Goal: Navigation & Orientation: Find specific page/section

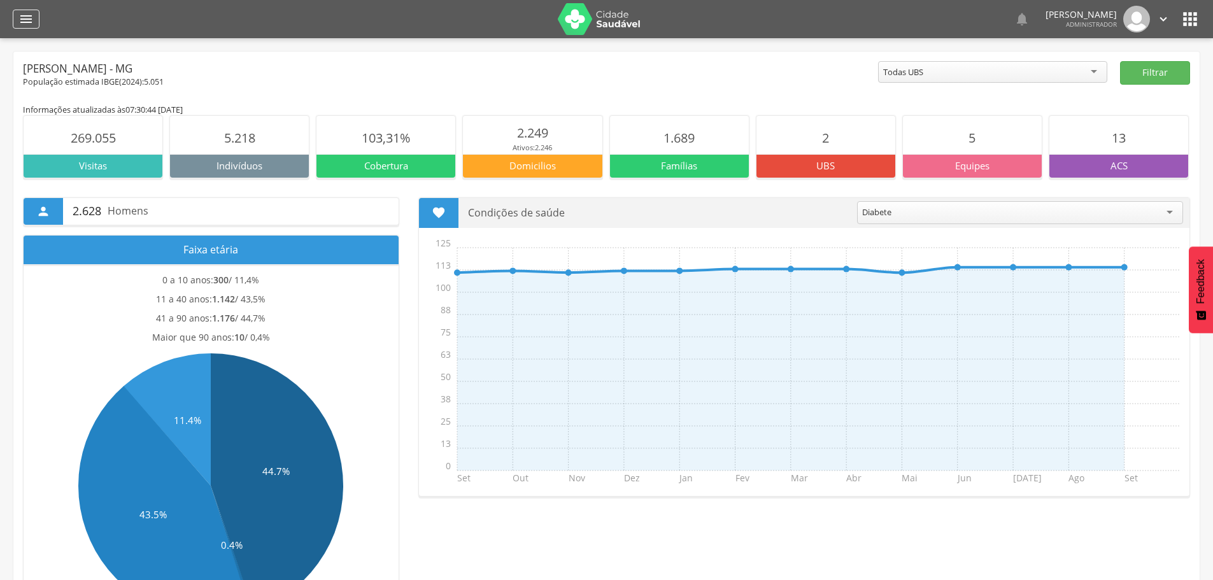
click at [34, 21] on div "" at bounding box center [26, 19] width 27 height 19
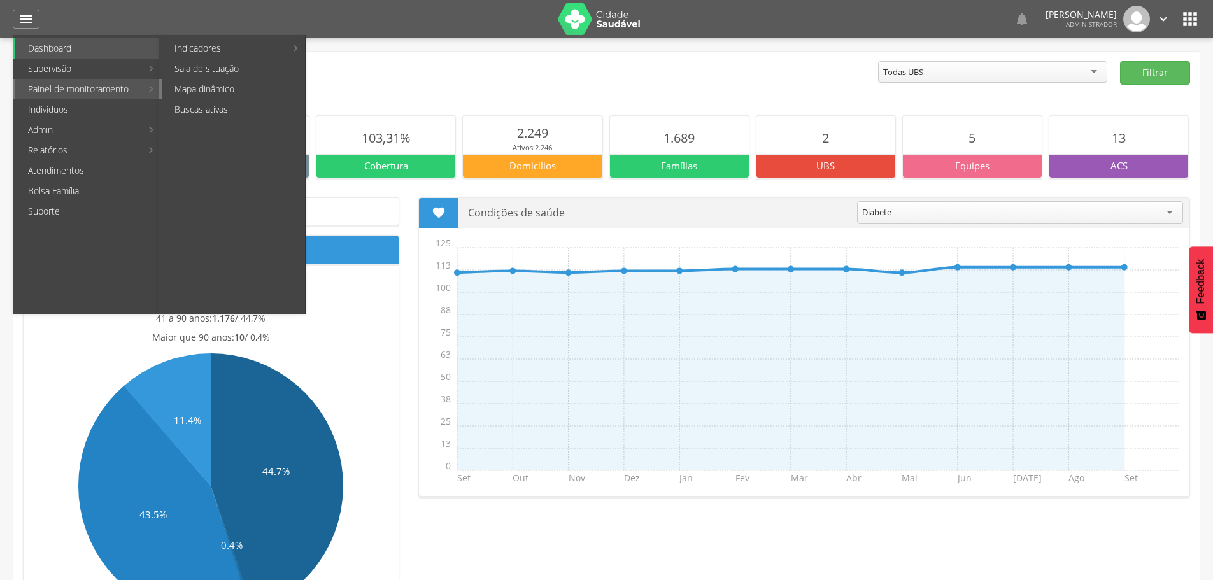
click at [217, 89] on link "Mapa dinâmico" at bounding box center [233, 89] width 143 height 20
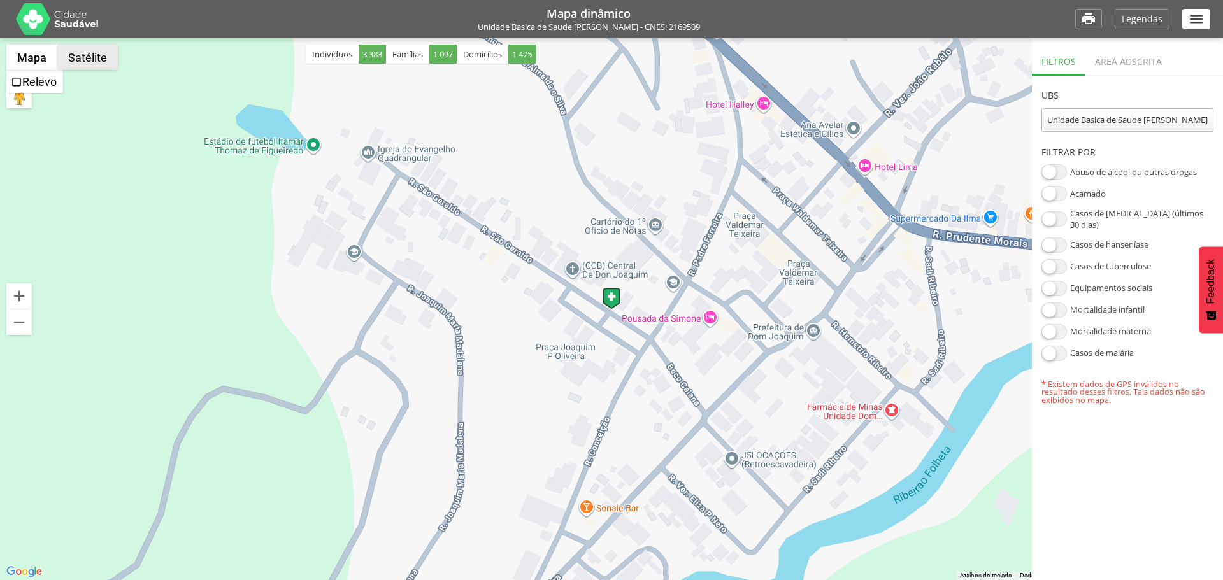
click at [88, 61] on button "Satélite" at bounding box center [87, 57] width 61 height 25
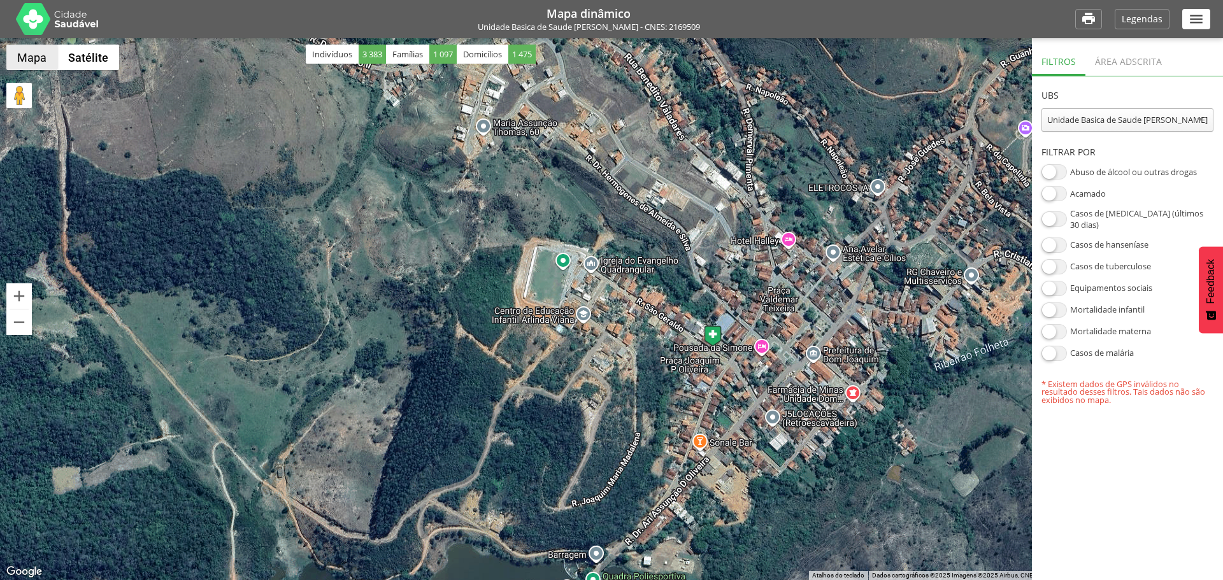
click at [28, 55] on button "Mapa" at bounding box center [31, 57] width 51 height 25
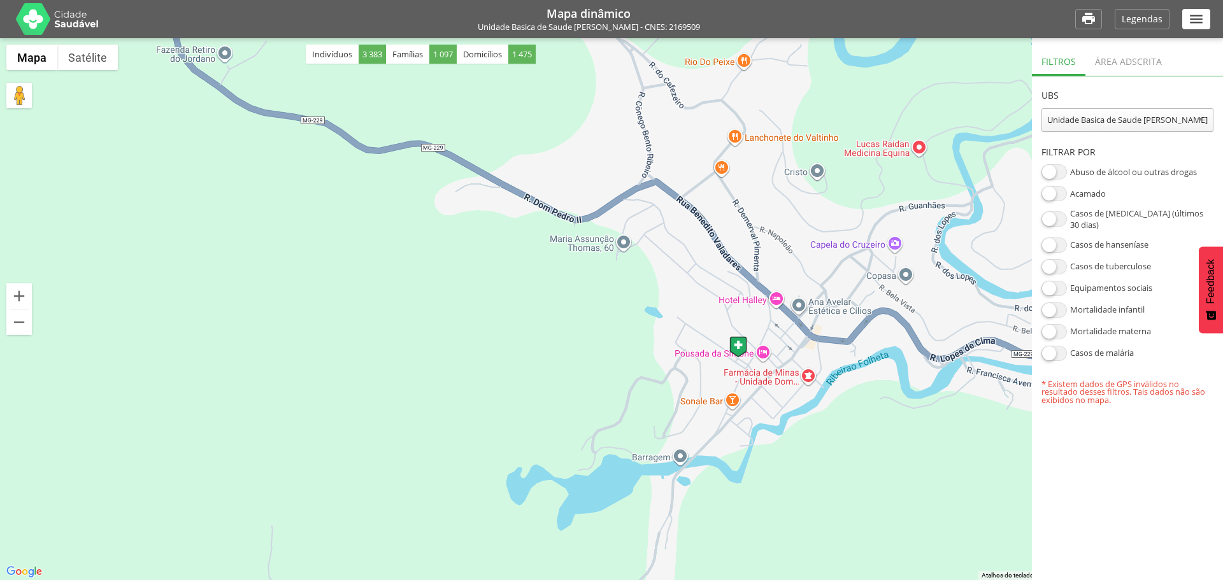
click at [1010, 62] on div at bounding box center [611, 309] width 1223 height 542
click at [15, 322] on button "Diminuir o zoom" at bounding box center [18, 322] width 25 height 25
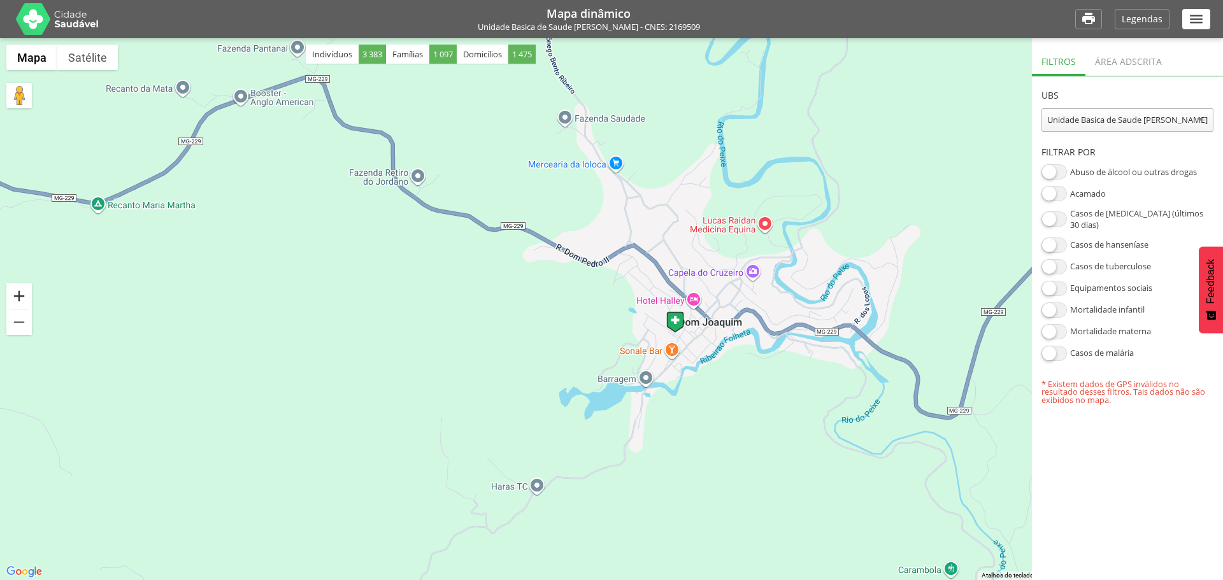
click at [23, 288] on button "Aumentar o zoom" at bounding box center [18, 295] width 25 height 25
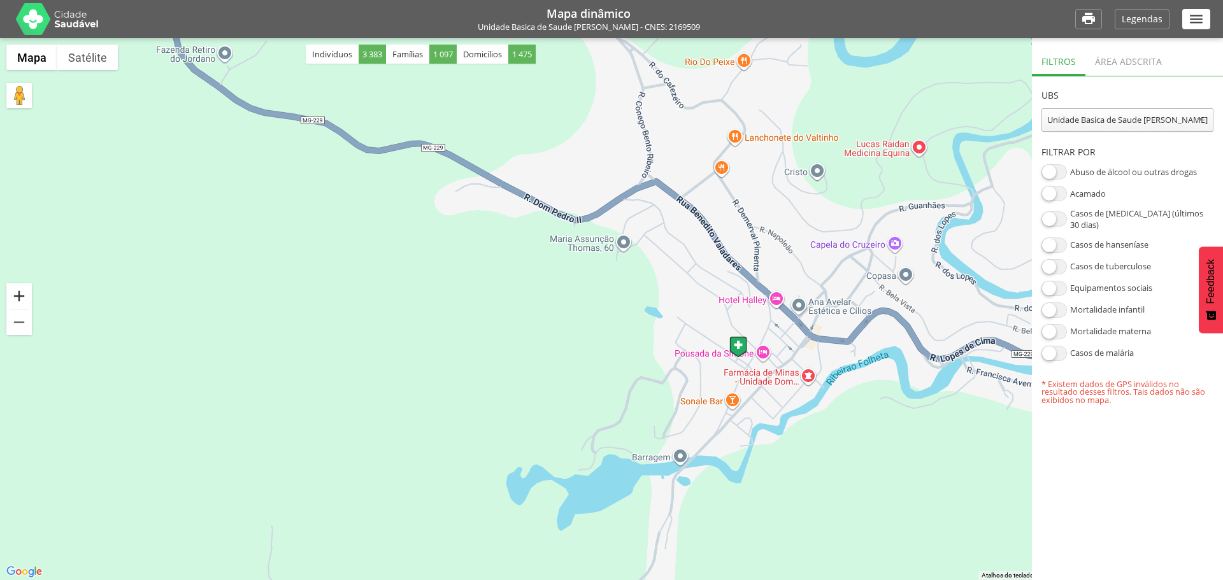
click at [15, 288] on button "Aumentar o zoom" at bounding box center [18, 295] width 25 height 25
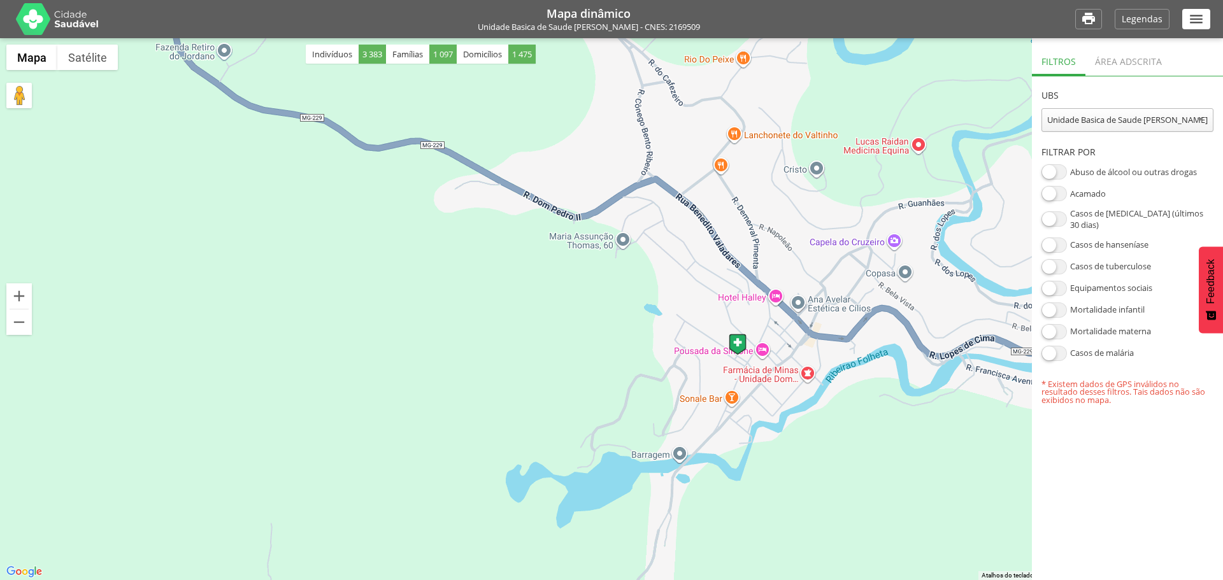
click at [1204, 22] on div "" at bounding box center [1196, 19] width 28 height 20
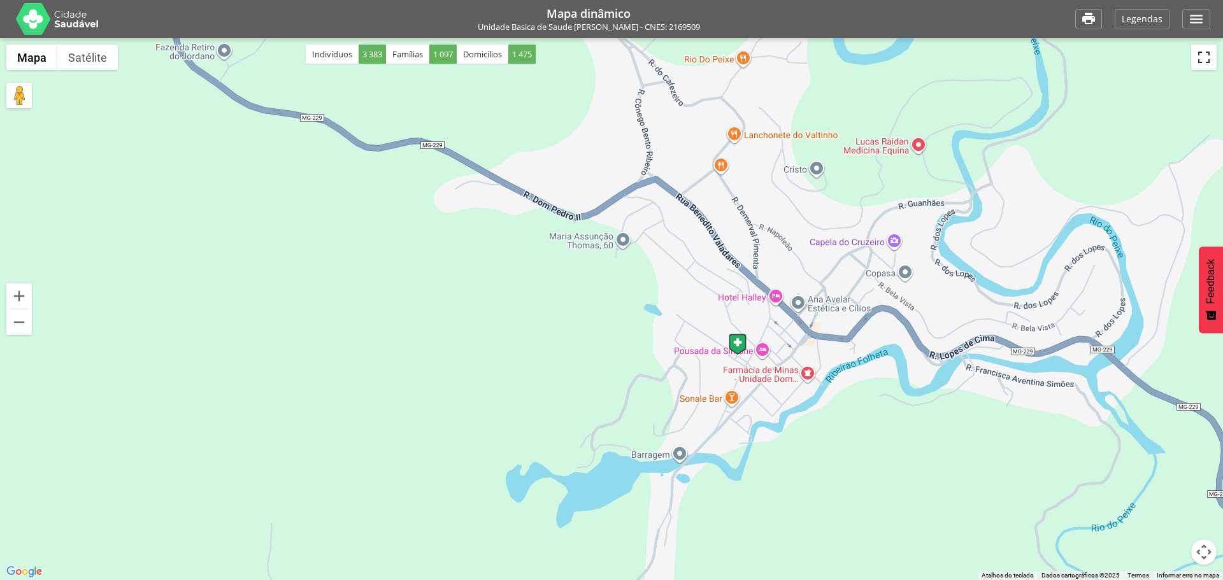
click at [1200, 66] on button "Ativar a visualização em tela cheia" at bounding box center [1203, 57] width 25 height 25
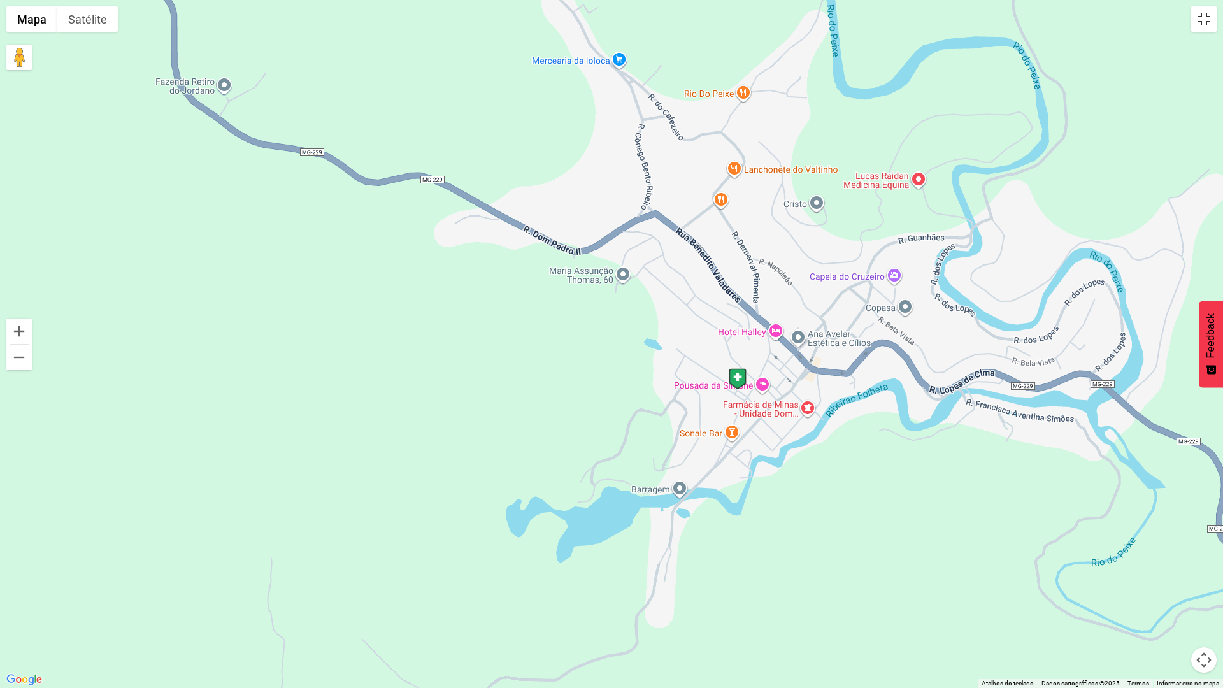
click at [1206, 24] on button "Ativar a visualização em tela cheia" at bounding box center [1203, 18] width 25 height 25
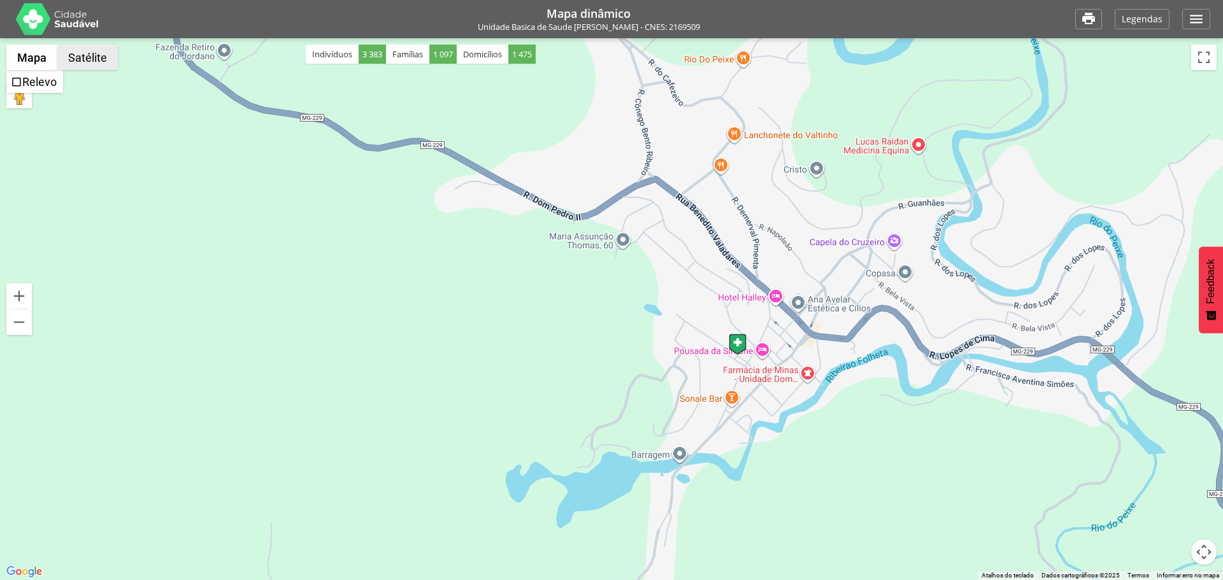
click at [96, 61] on button "Satélite" at bounding box center [87, 57] width 61 height 25
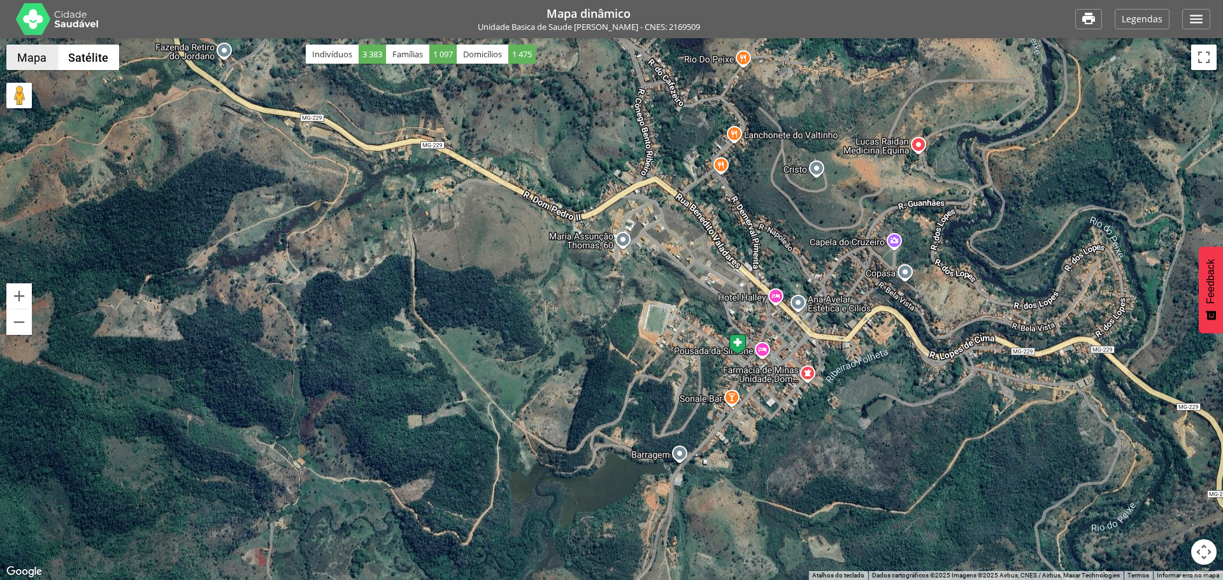
click at [22, 61] on button "Mapa" at bounding box center [31, 57] width 51 height 25
